Goal: Transaction & Acquisition: Obtain resource

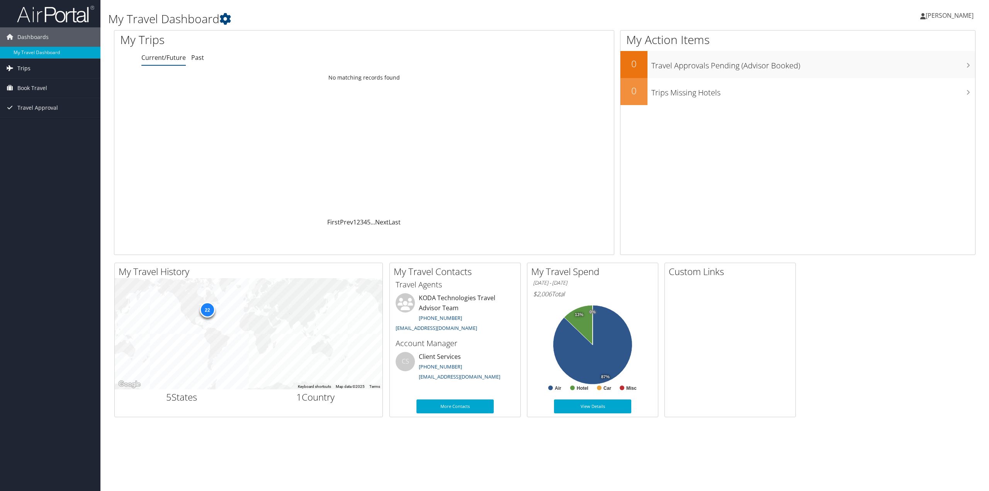
click at [41, 68] on link "Trips" at bounding box center [50, 68] width 100 height 19
click at [44, 99] on link "Past Trips" at bounding box center [50, 96] width 100 height 12
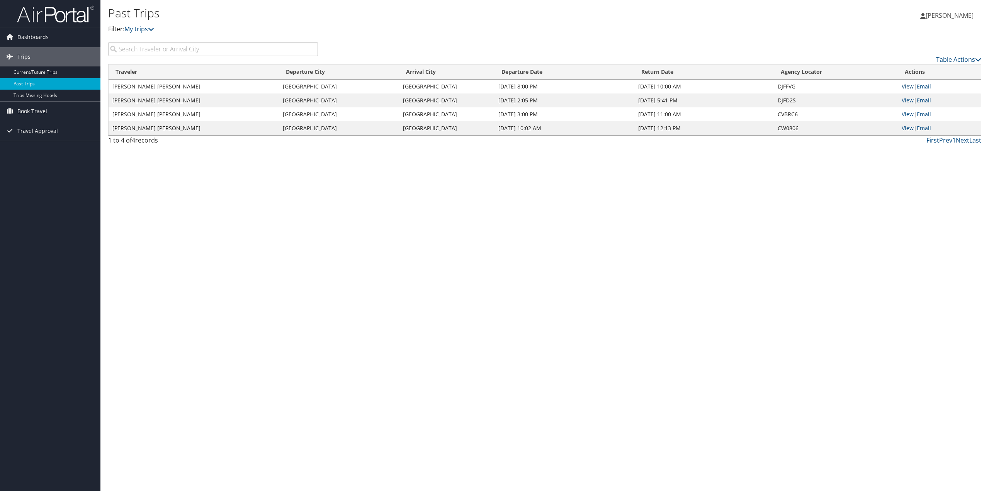
click at [910, 86] on link "View" at bounding box center [908, 86] width 12 height 7
click at [908, 87] on link "View" at bounding box center [908, 86] width 12 height 7
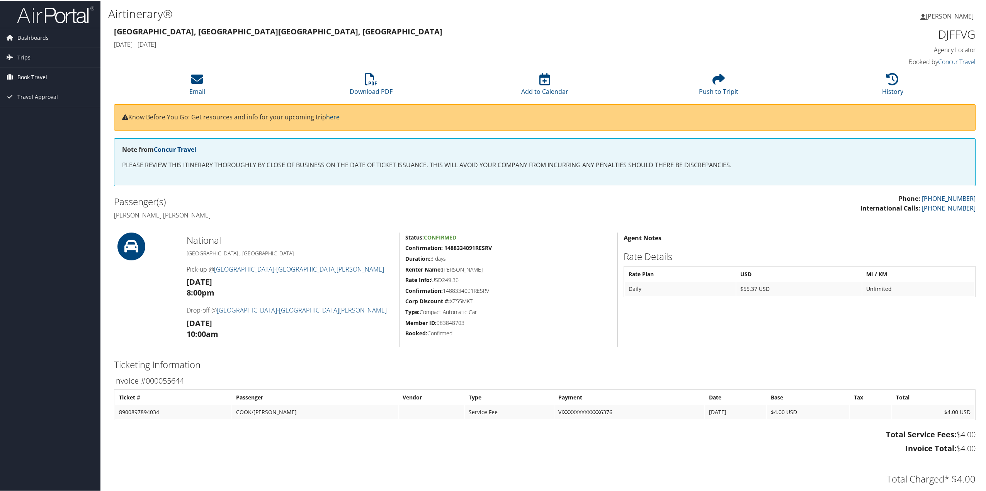
click at [44, 76] on span "Book Travel" at bounding box center [32, 76] width 30 height 19
click at [33, 60] on link "Trips" at bounding box center [50, 56] width 100 height 19
click at [50, 86] on link "Past Trips" at bounding box center [50, 84] width 100 height 12
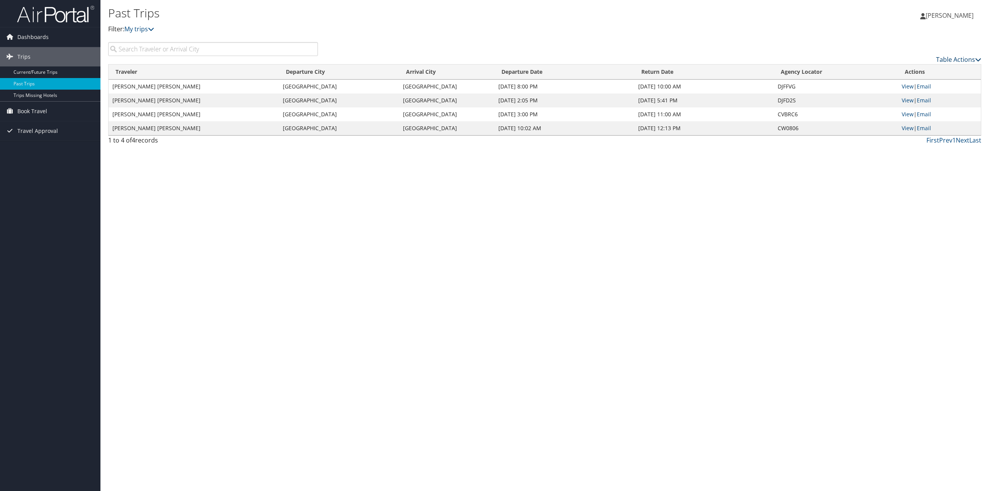
click at [957, 61] on link "Table Actions" at bounding box center [958, 59] width 45 height 9
click at [903, 38] on div at bounding box center [494, 245] width 989 height 491
click at [956, 58] on link "Table Actions" at bounding box center [958, 59] width 45 height 9
click at [862, 60] on div at bounding box center [494, 245] width 989 height 491
click at [905, 88] on link "View" at bounding box center [908, 86] width 12 height 7
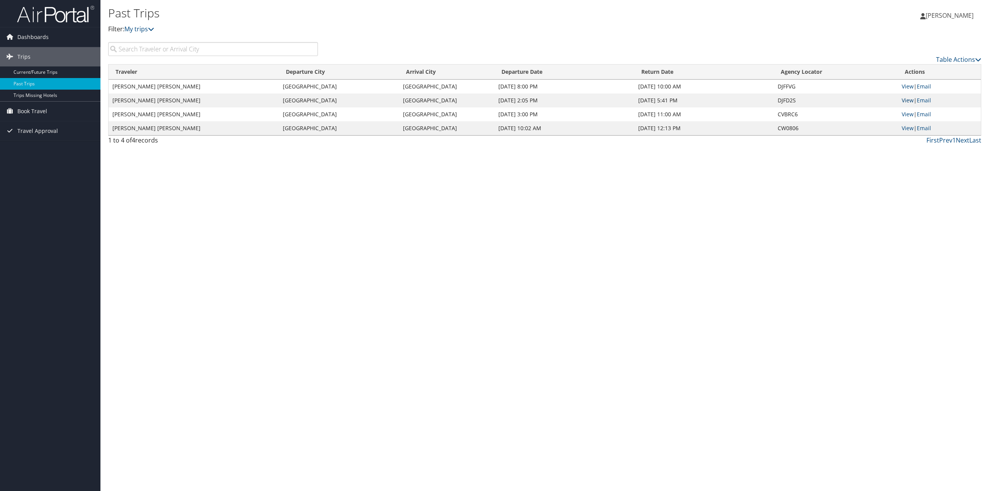
click at [905, 102] on link "View" at bounding box center [908, 100] width 12 height 7
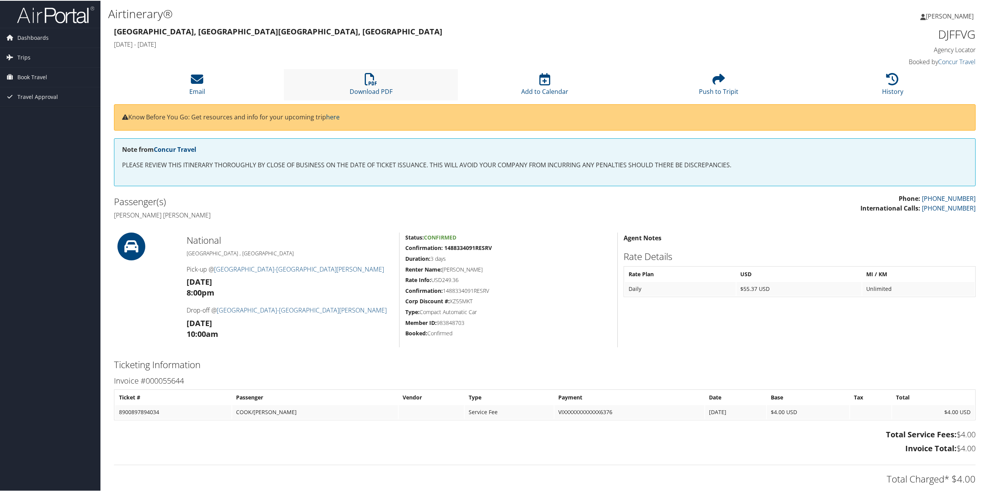
click at [410, 84] on li "Download PDF" at bounding box center [371, 83] width 174 height 31
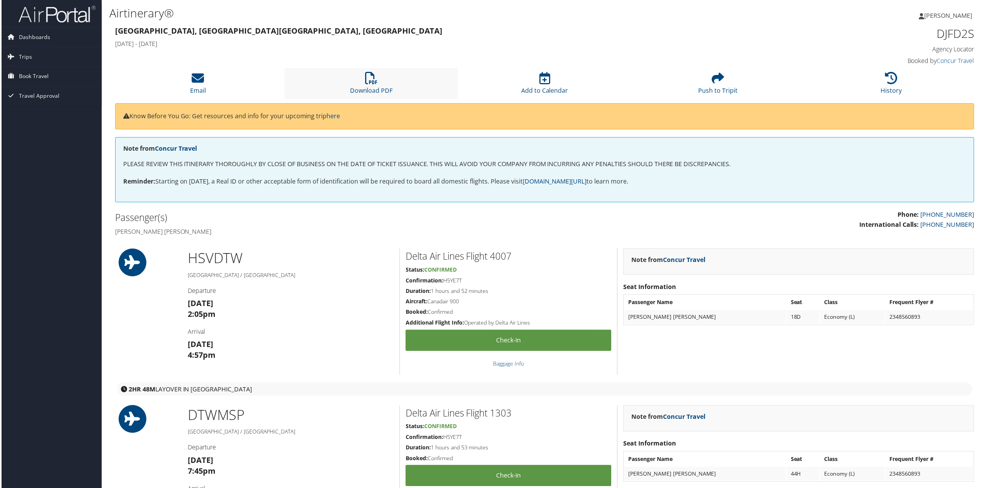
click at [401, 81] on li "Download PDF" at bounding box center [371, 83] width 174 height 31
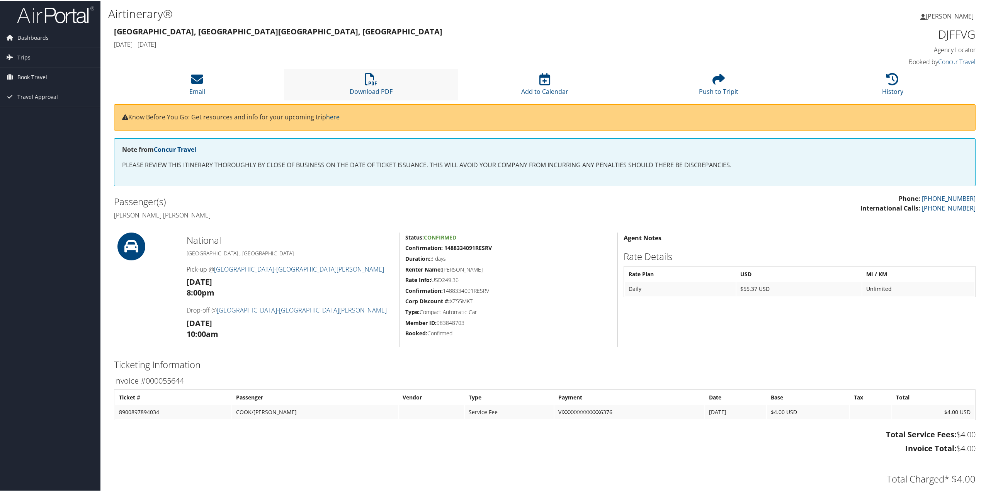
click at [406, 76] on li "Download PDF" at bounding box center [371, 83] width 174 height 31
